Goal: Check status: Check status

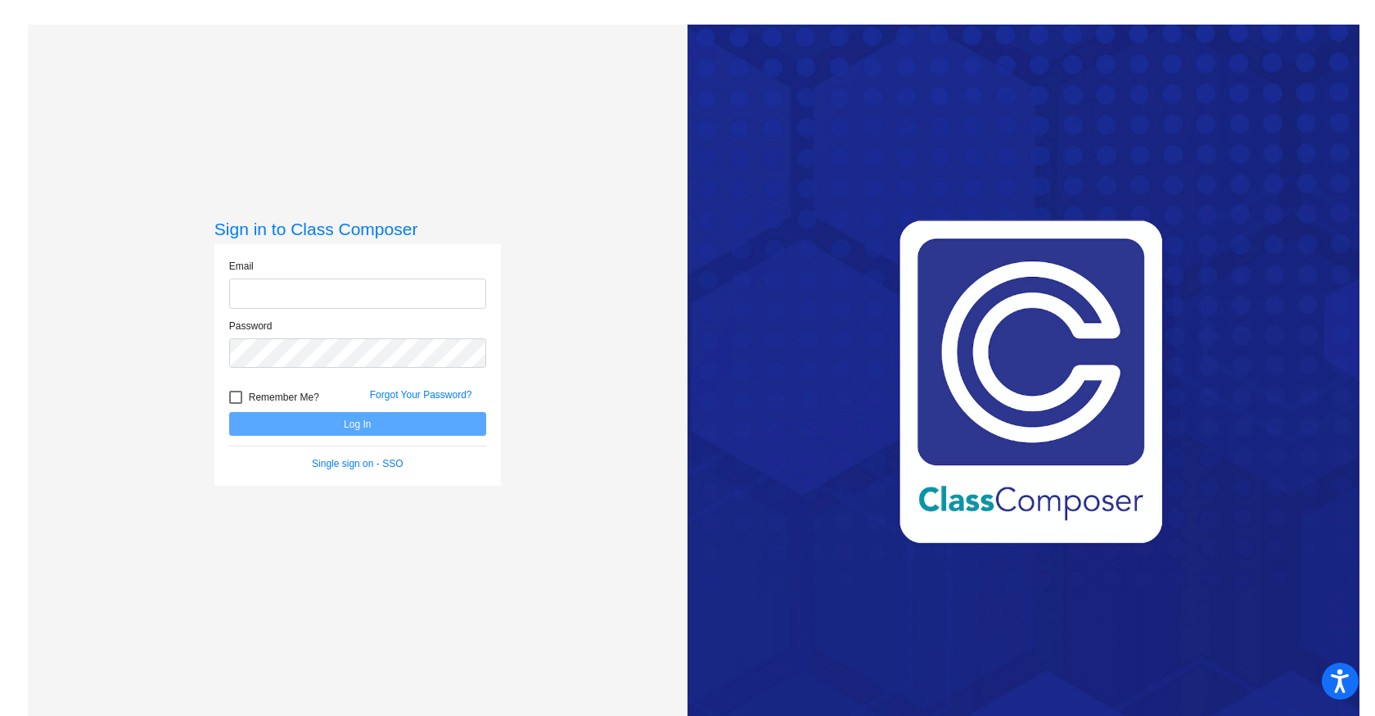
click at [350, 282] on input "email" at bounding box center [357, 293] width 257 height 30
click at [342, 292] on input "email" at bounding box center [357, 293] width 257 height 30
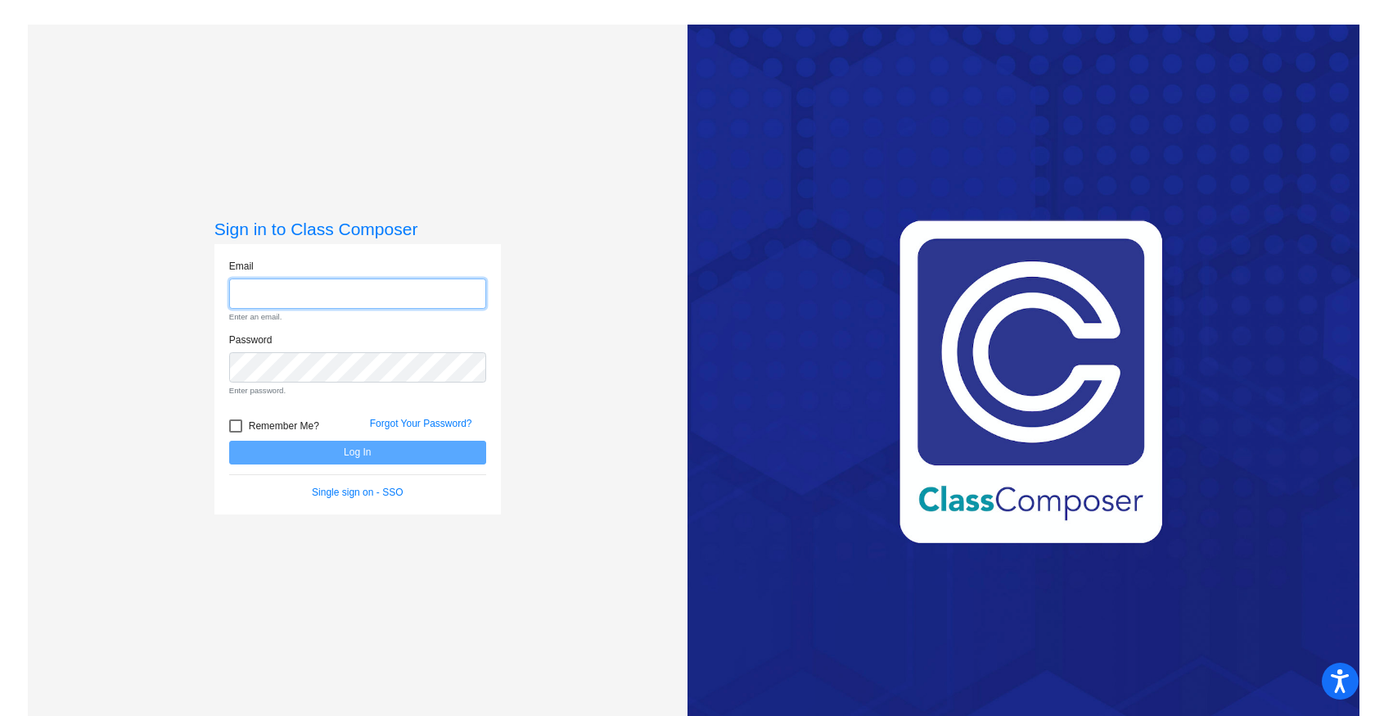
click at [336, 298] on input "email" at bounding box center [357, 293] width 257 height 30
type input "[EMAIL_ADDRESS][DOMAIN_NAME]"
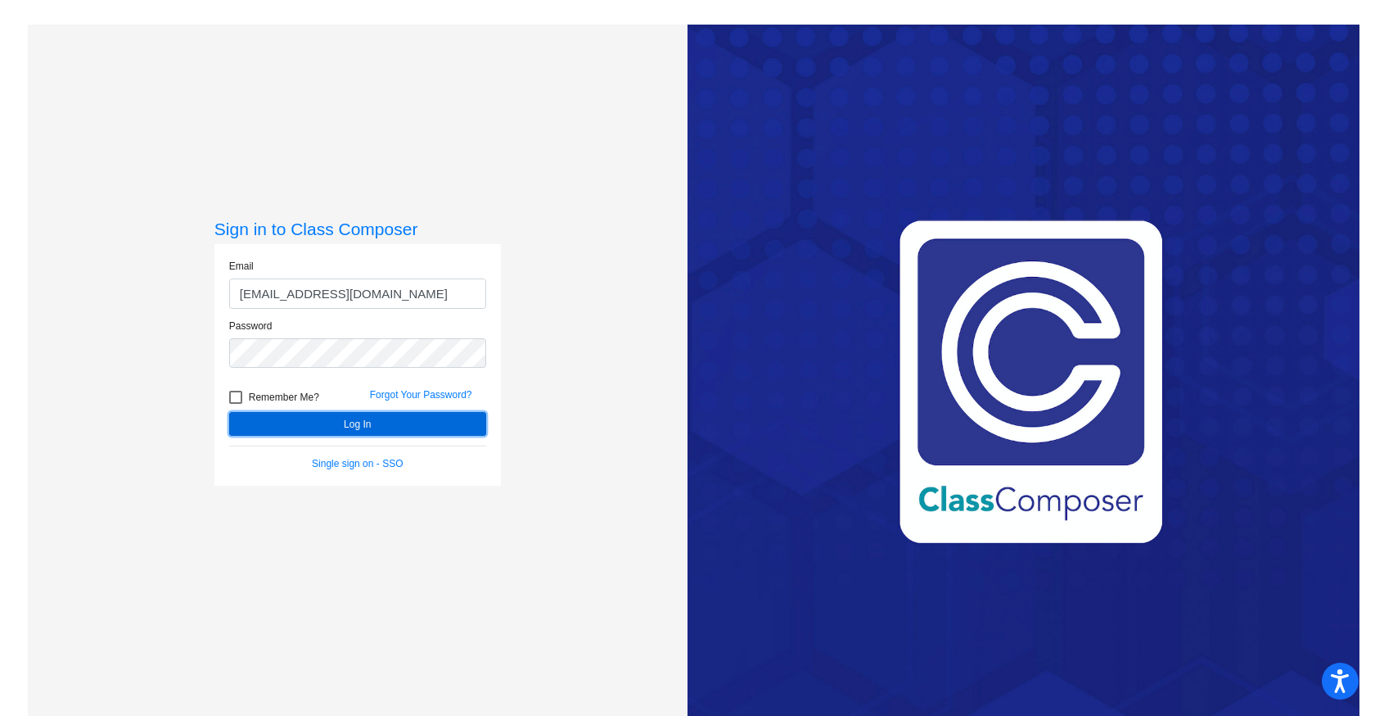
click at [330, 430] on button "Log In" at bounding box center [357, 424] width 257 height 24
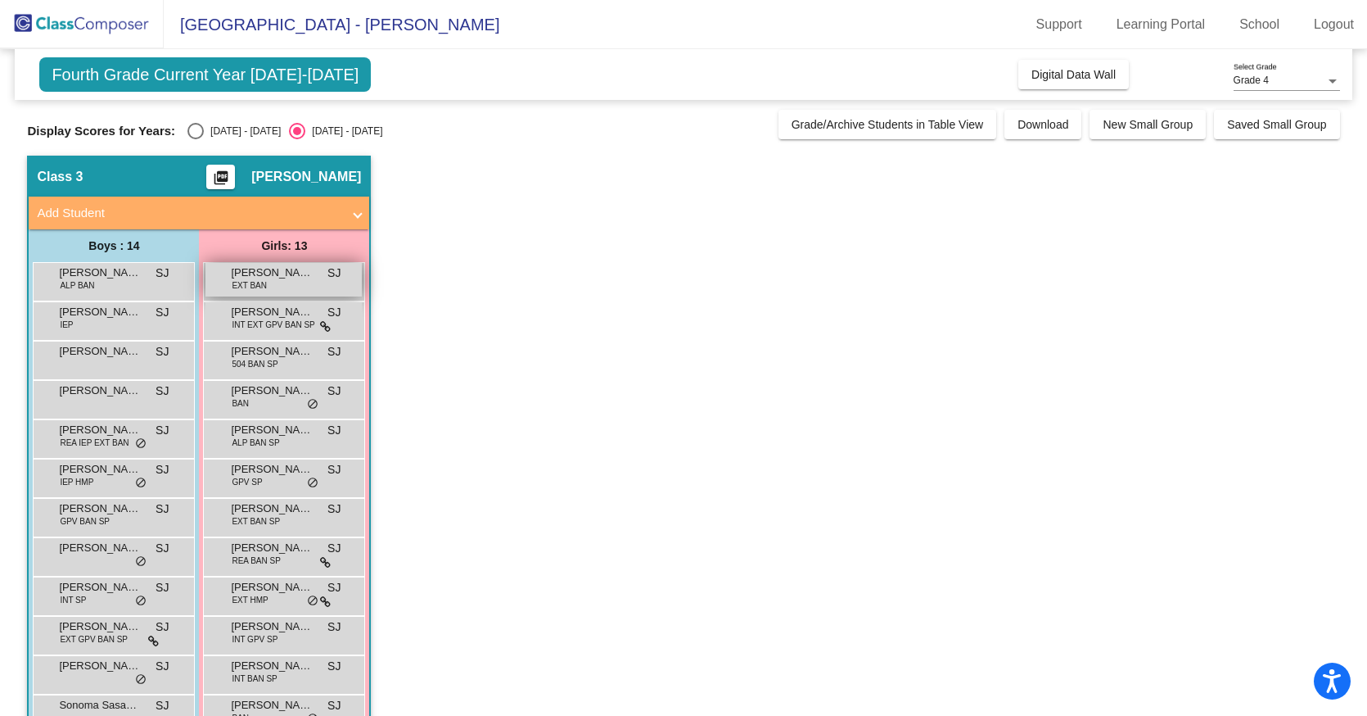
click at [263, 280] on span "EXT BAN" at bounding box center [249, 285] width 35 height 12
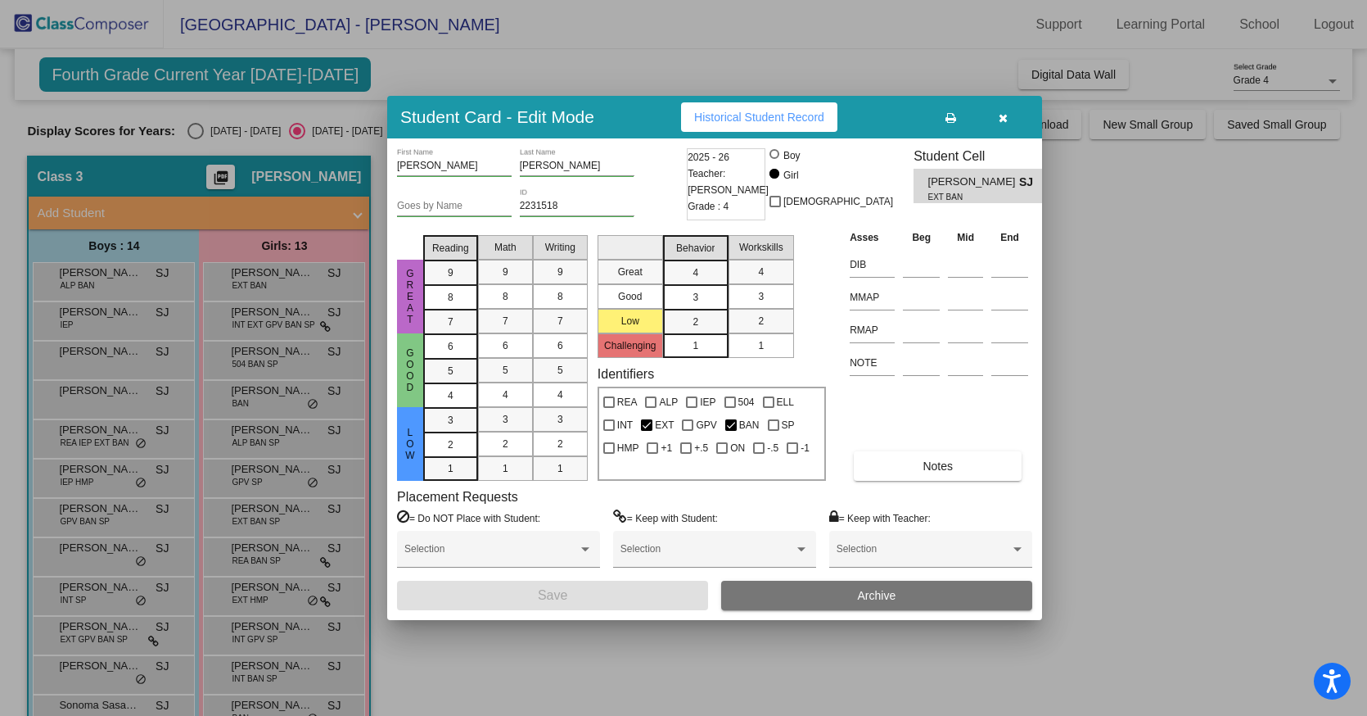
click at [750, 123] on span "Historical Student Record" at bounding box center [759, 117] width 130 height 13
click at [1005, 127] on button "button" at bounding box center [1003, 116] width 52 height 29
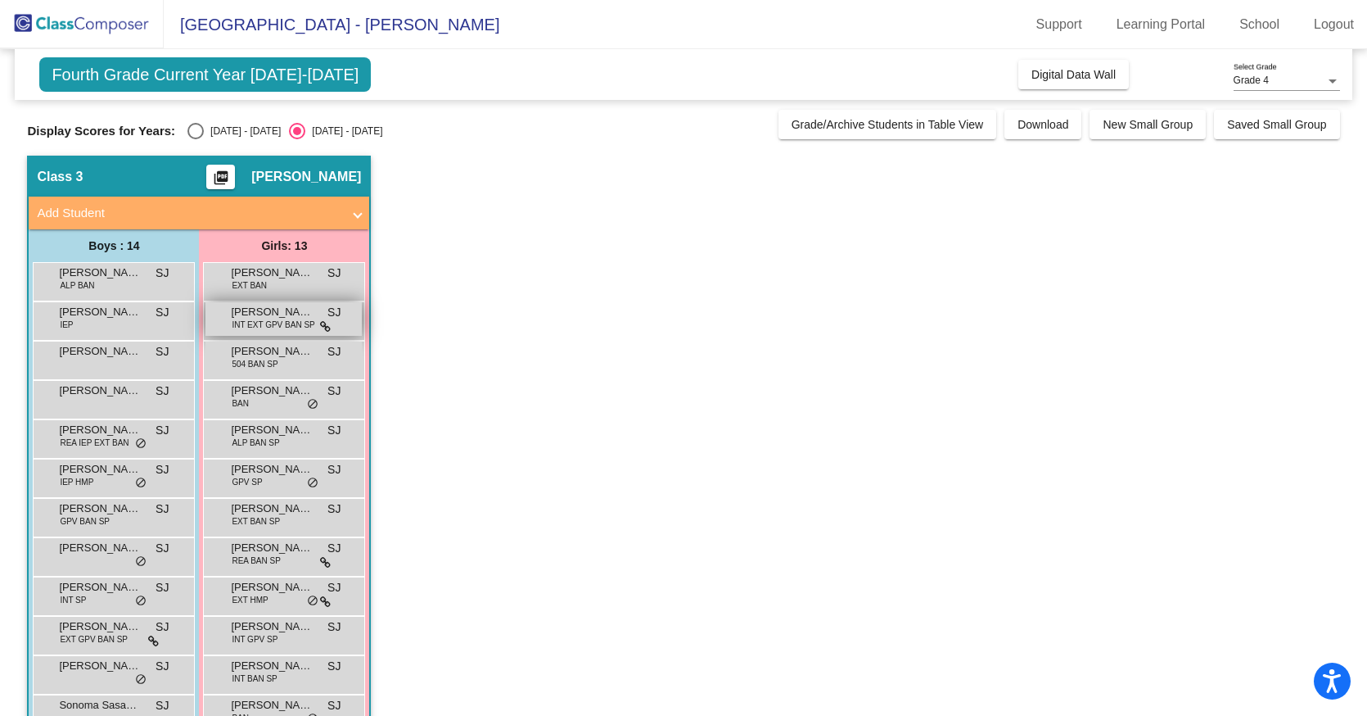
click at [294, 317] on span "[PERSON_NAME]" at bounding box center [272, 312] width 82 height 16
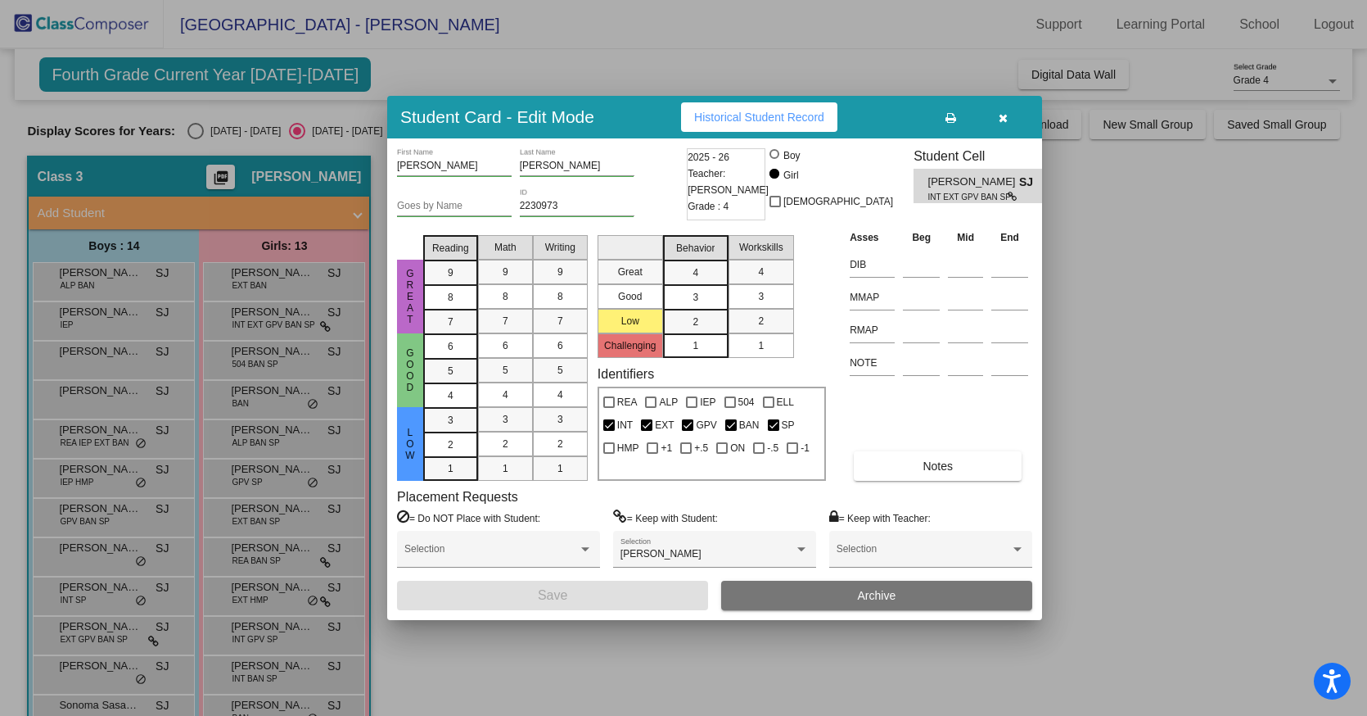
click at [762, 114] on span "Historical Student Record" at bounding box center [759, 117] width 130 height 13
click at [1016, 116] on button "button" at bounding box center [1003, 116] width 52 height 29
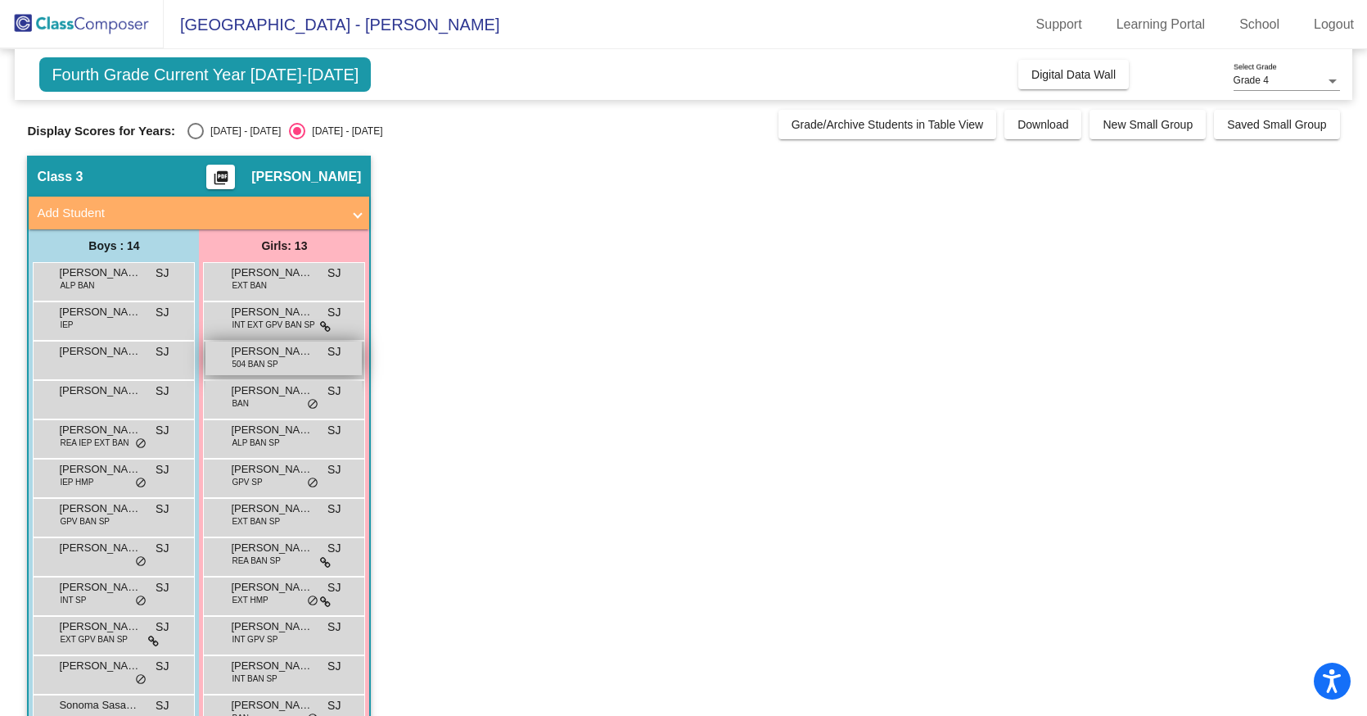
click at [270, 355] on span "[PERSON_NAME]" at bounding box center [272, 351] width 82 height 16
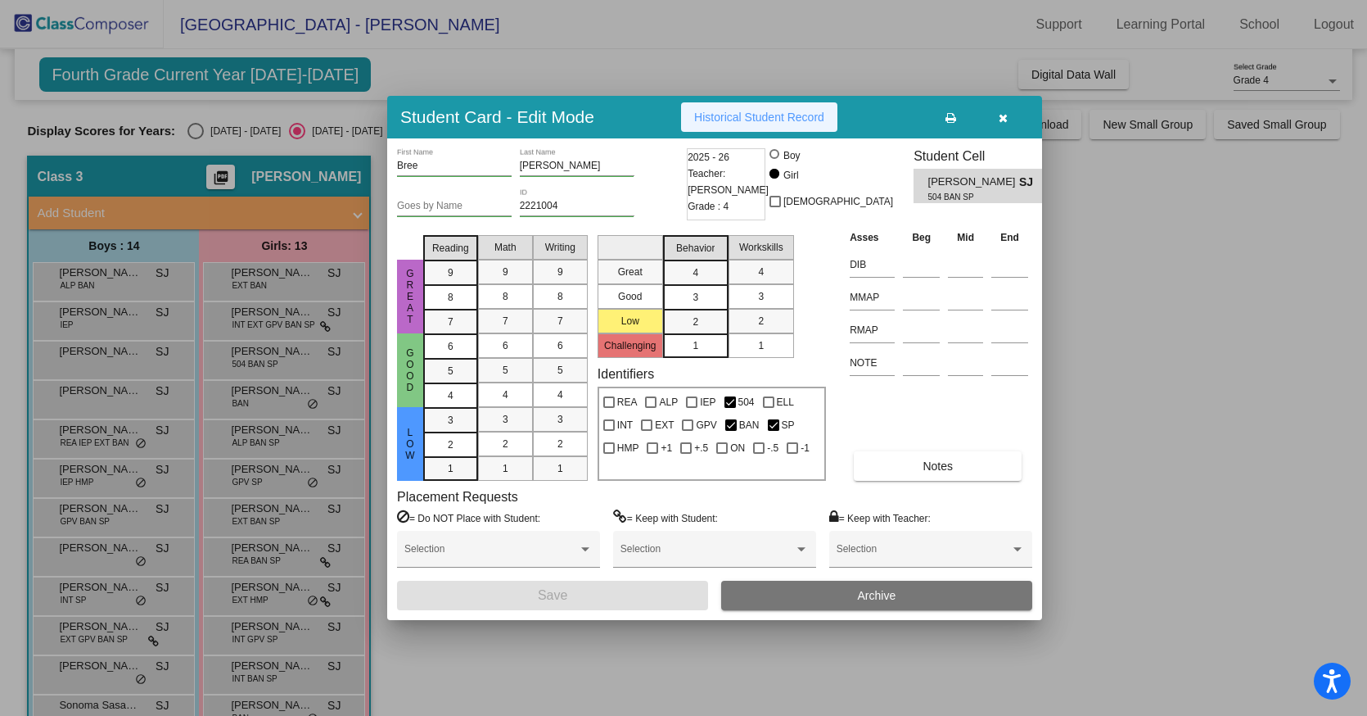
click at [736, 114] on span "Historical Student Record" at bounding box center [759, 117] width 130 height 13
click at [1012, 123] on button "button" at bounding box center [1003, 116] width 52 height 29
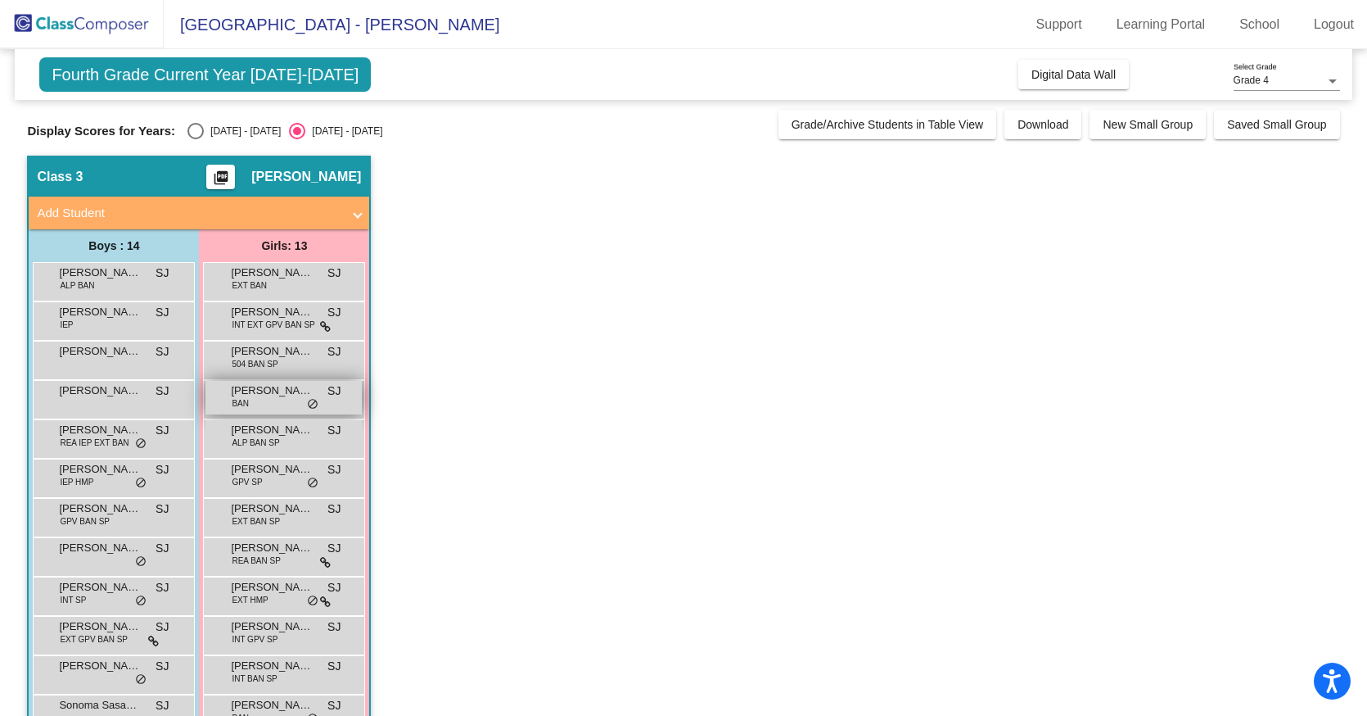
click at [282, 399] on div "[PERSON_NAME] BAN SJ lock do_not_disturb_alt" at bounding box center [284, 398] width 156 height 34
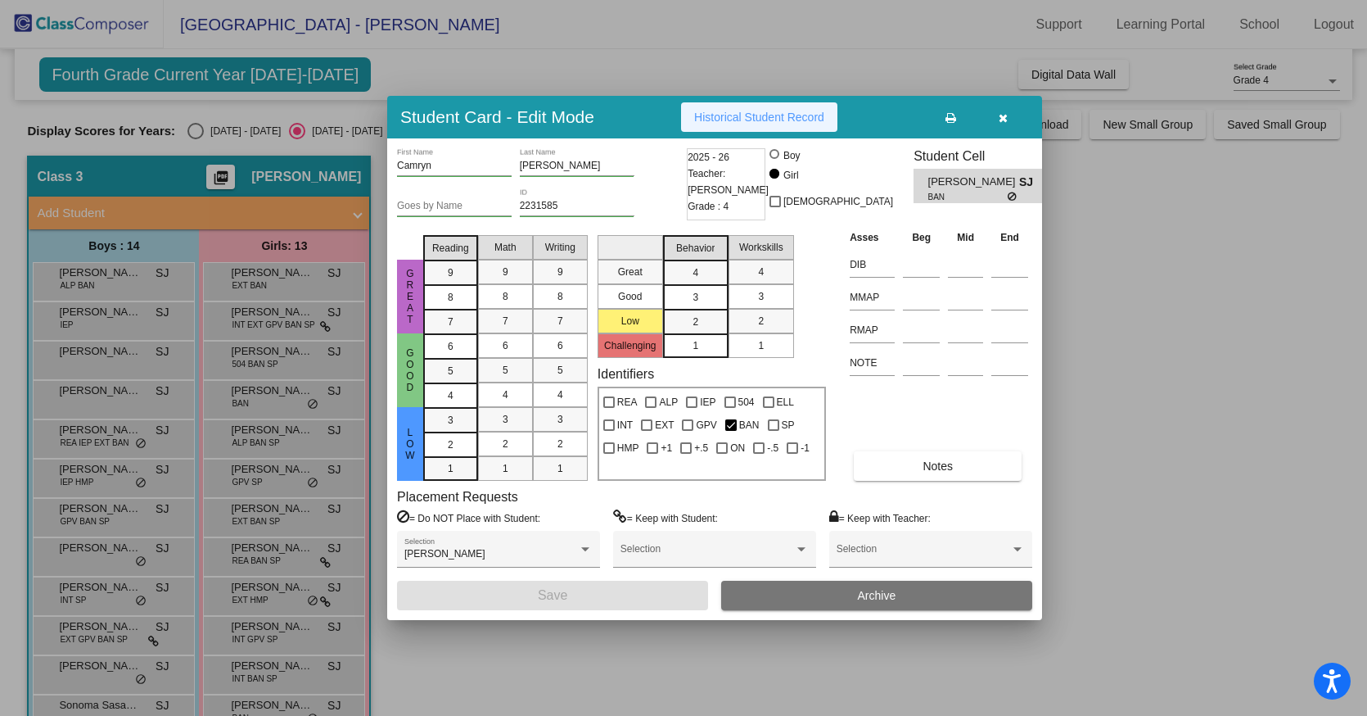
click at [764, 124] on button "Historical Student Record" at bounding box center [759, 116] width 156 height 29
click at [1010, 120] on button "button" at bounding box center [1003, 116] width 52 height 29
